Goal: Check status

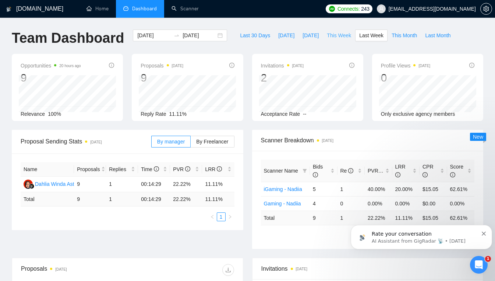
scroll to position [496, 0]
click at [333, 39] on span "This Week" at bounding box center [339, 35] width 24 height 8
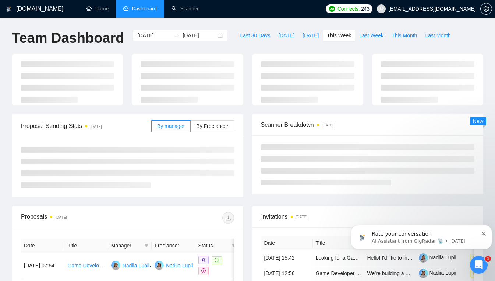
type input "[DATE]"
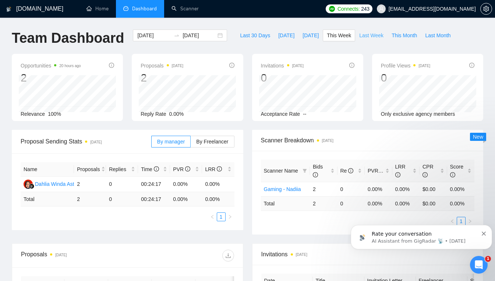
click at [364, 39] on button "Last Week" at bounding box center [371, 35] width 32 height 12
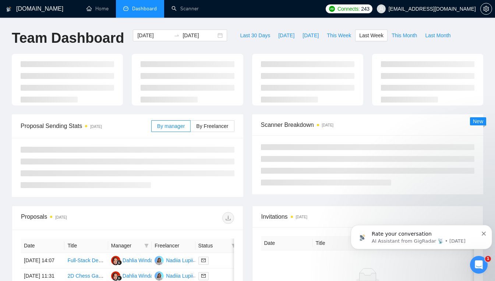
type input "[DATE]"
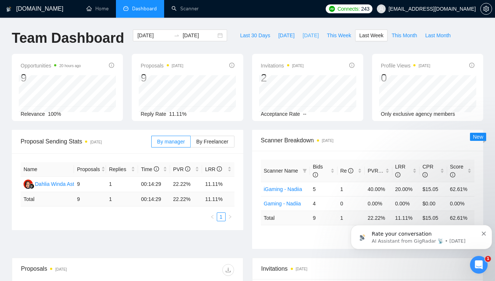
click at [303, 38] on span "[DATE]" at bounding box center [311, 35] width 16 height 8
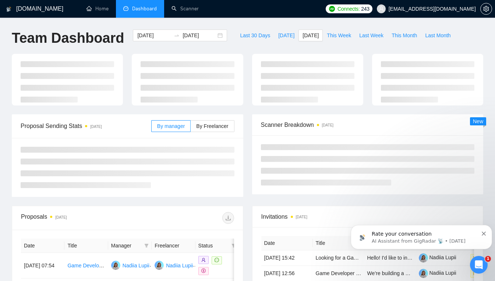
type input "[DATE]"
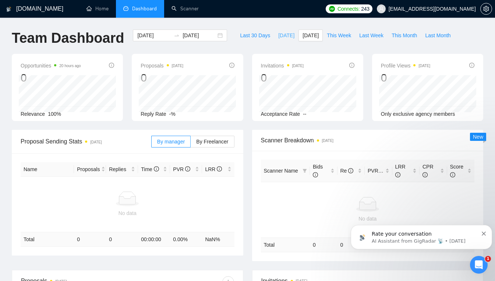
click at [284, 38] on button "[DATE]" at bounding box center [286, 35] width 24 height 12
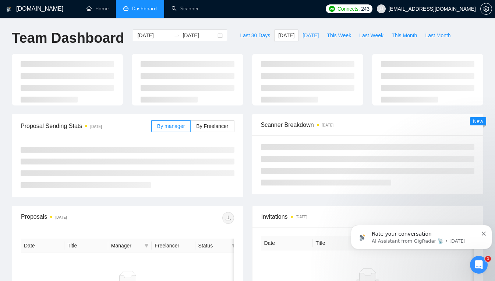
type input "[DATE]"
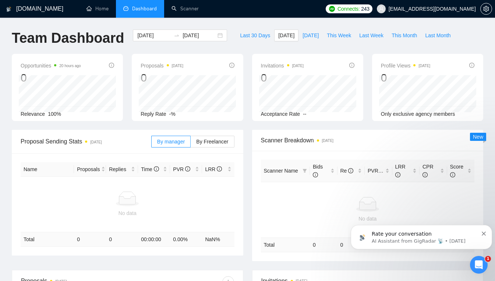
scroll to position [477, 0]
